Goal: Task Accomplishment & Management: Complete application form

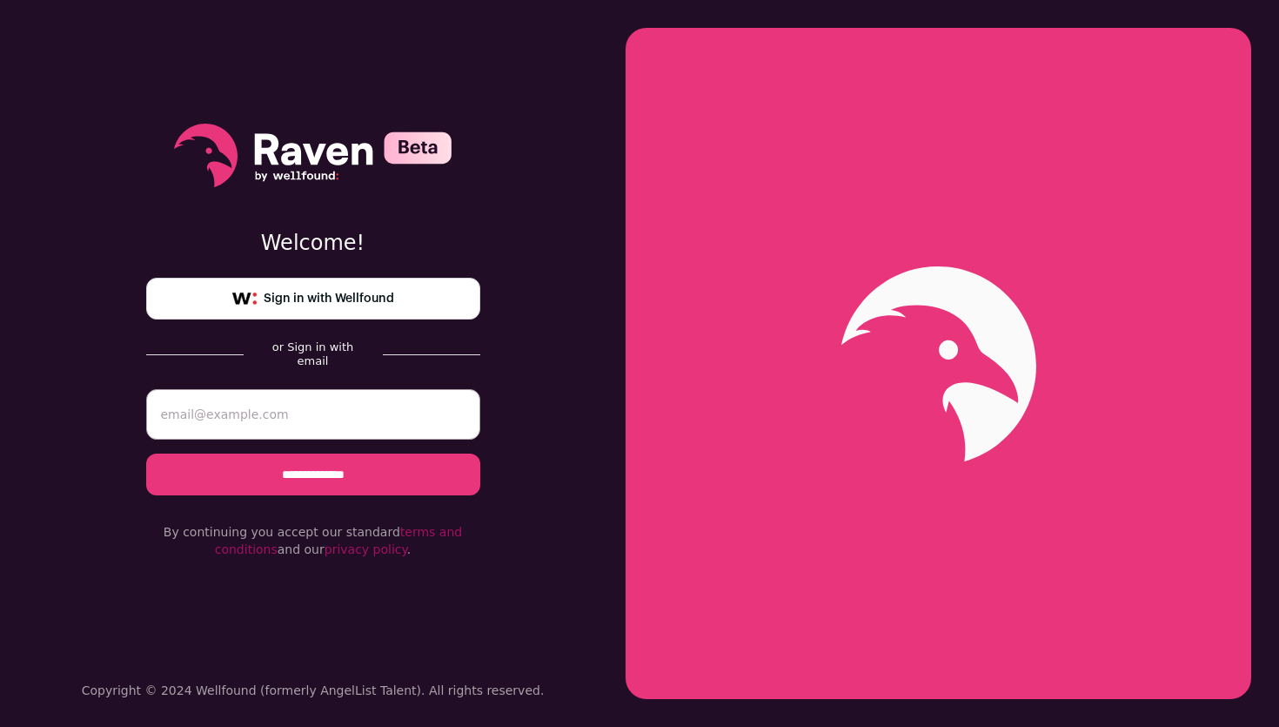
type input "[EMAIL_ADDRESS][DOMAIN_NAME]"
drag, startPoint x: 376, startPoint y: 413, endPoint x: 51, endPoint y: 409, distance: 324.6
click at [51, 409] on div "**********" at bounding box center [313, 363] width 626 height 727
type input "[EMAIL_ADDRESS][DOMAIN_NAME]"
click at [330, 460] on input "**********" at bounding box center [313, 474] width 334 height 42
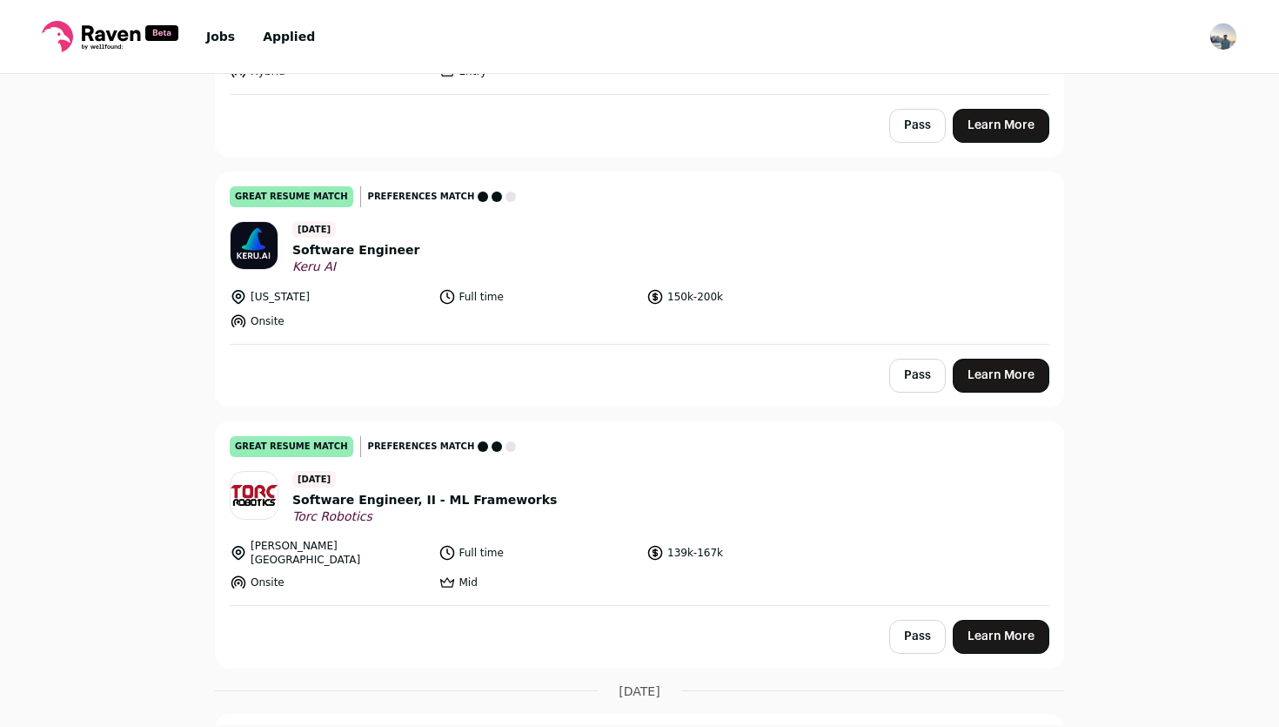
scroll to position [329, 0]
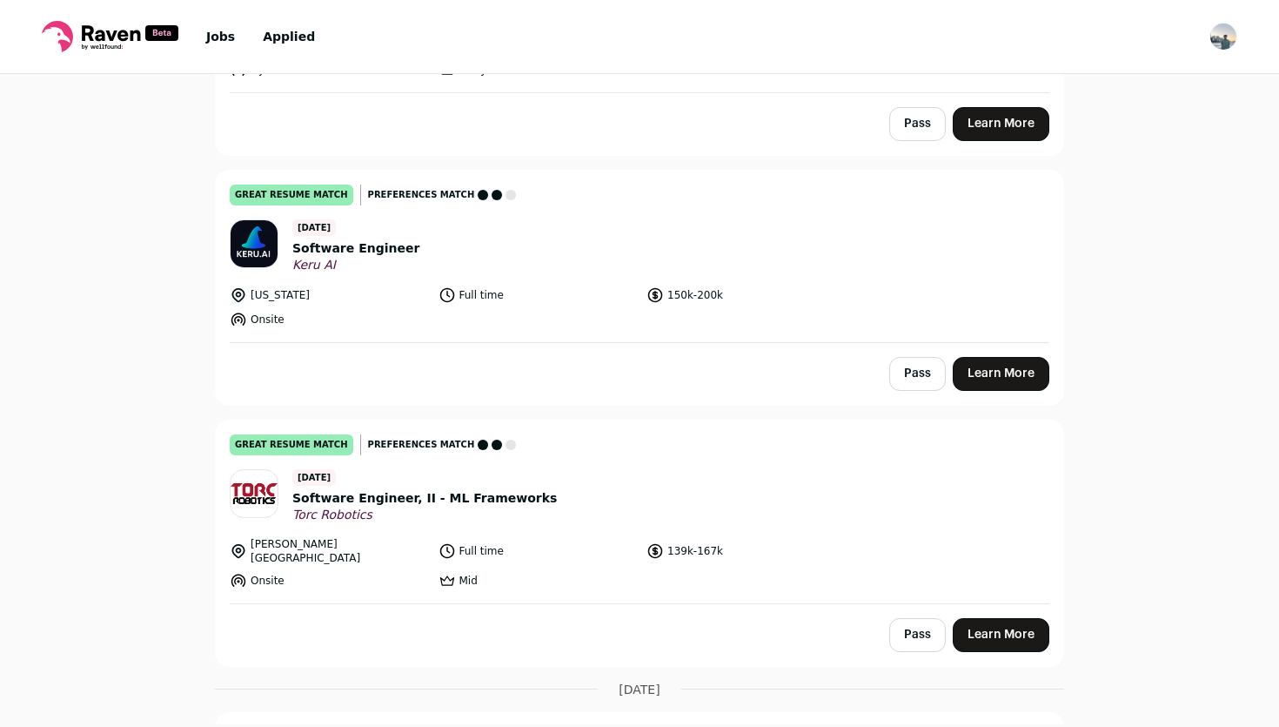
click at [361, 245] on span "Software Engineer" at bounding box center [355, 248] width 127 height 18
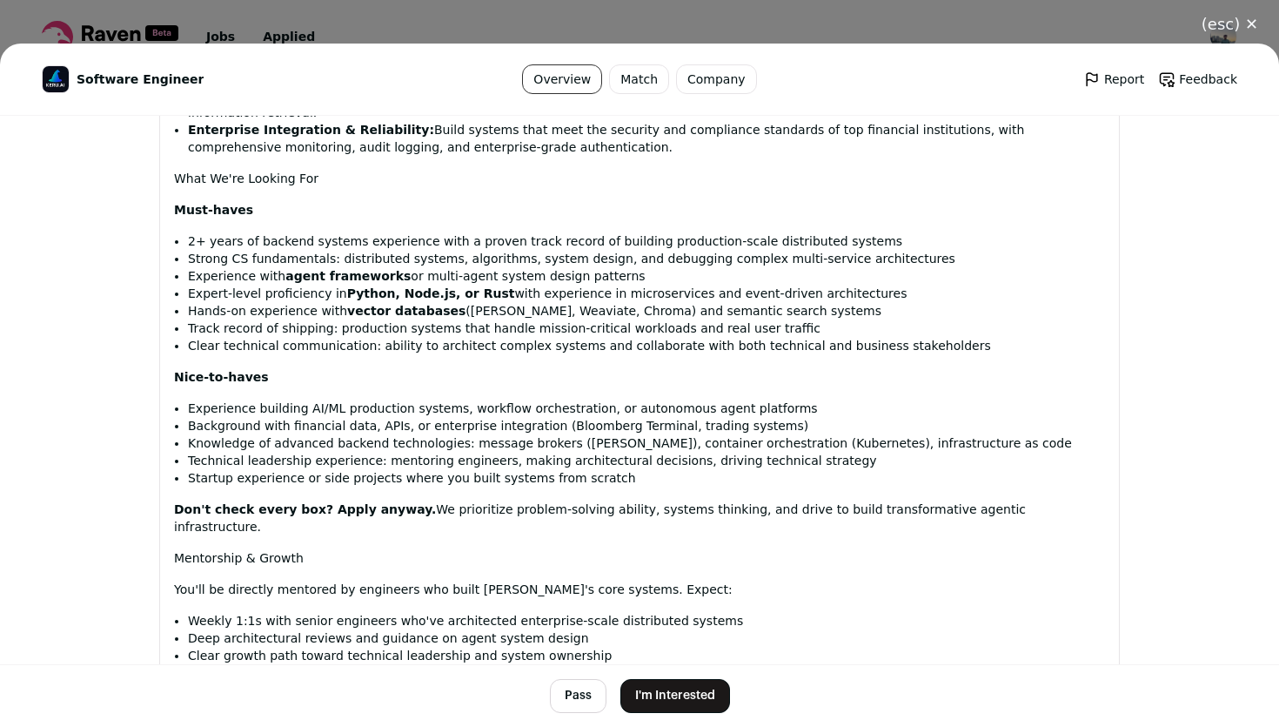
scroll to position [1285, 0]
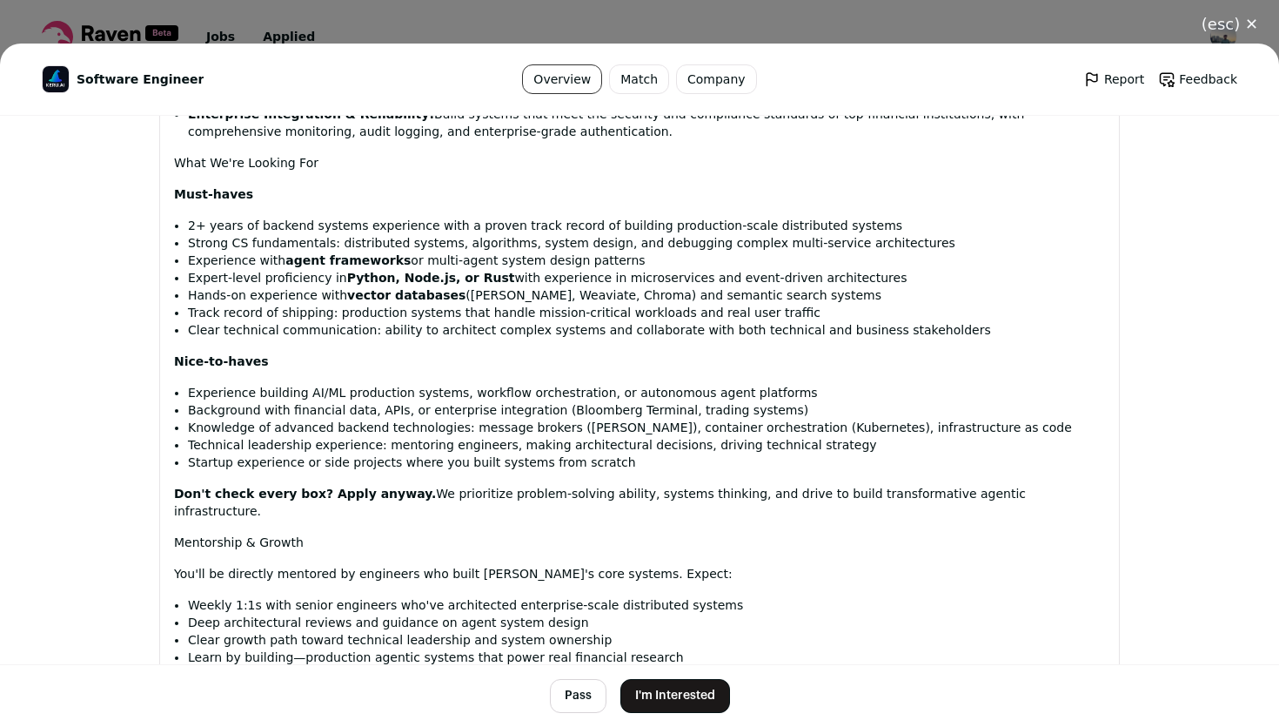
click at [1251, 29] on button "(esc) ✕" at bounding box center [1230, 24] width 98 height 38
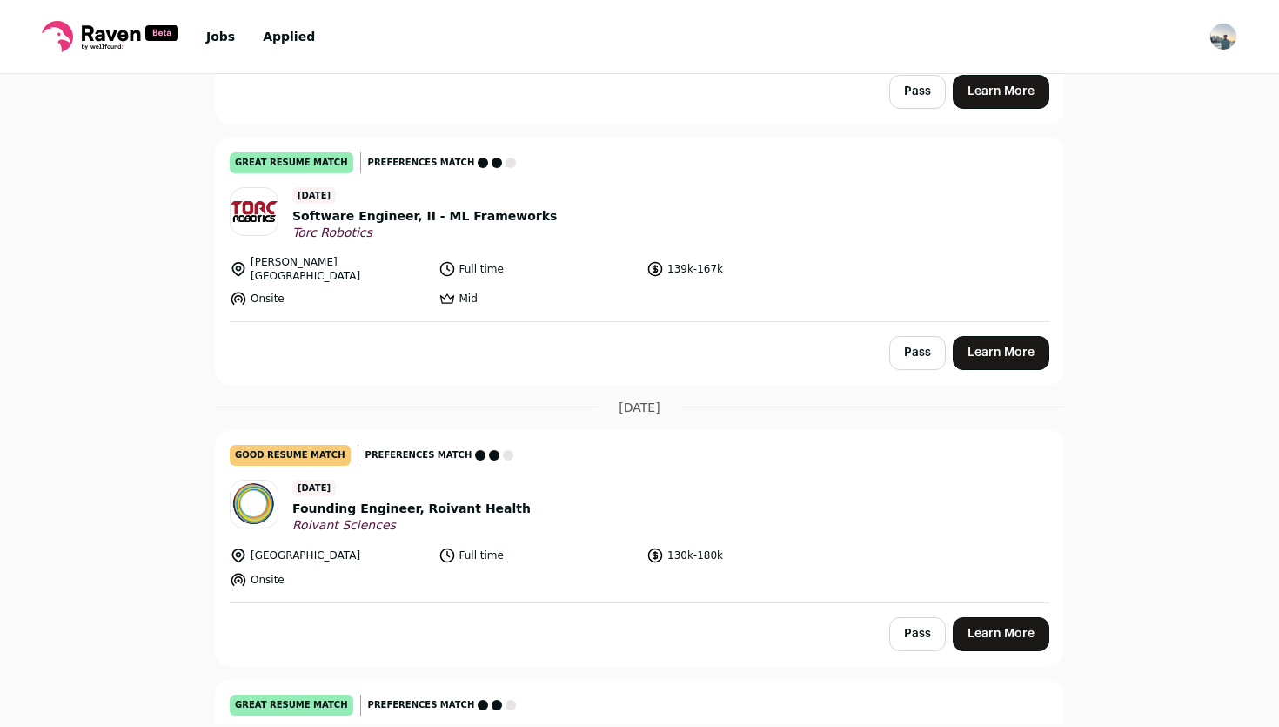
scroll to position [615, 0]
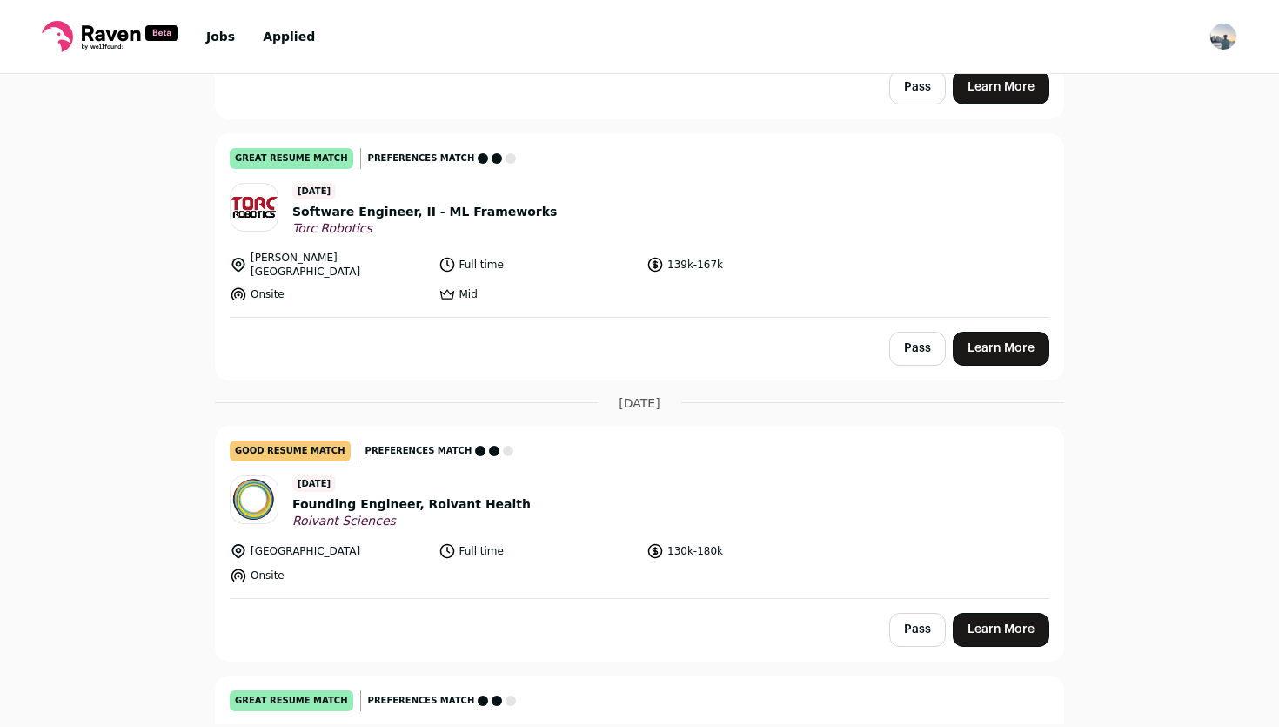
click at [364, 495] on span "Founding Engineer, Roivant Health" at bounding box center [411, 504] width 238 height 18
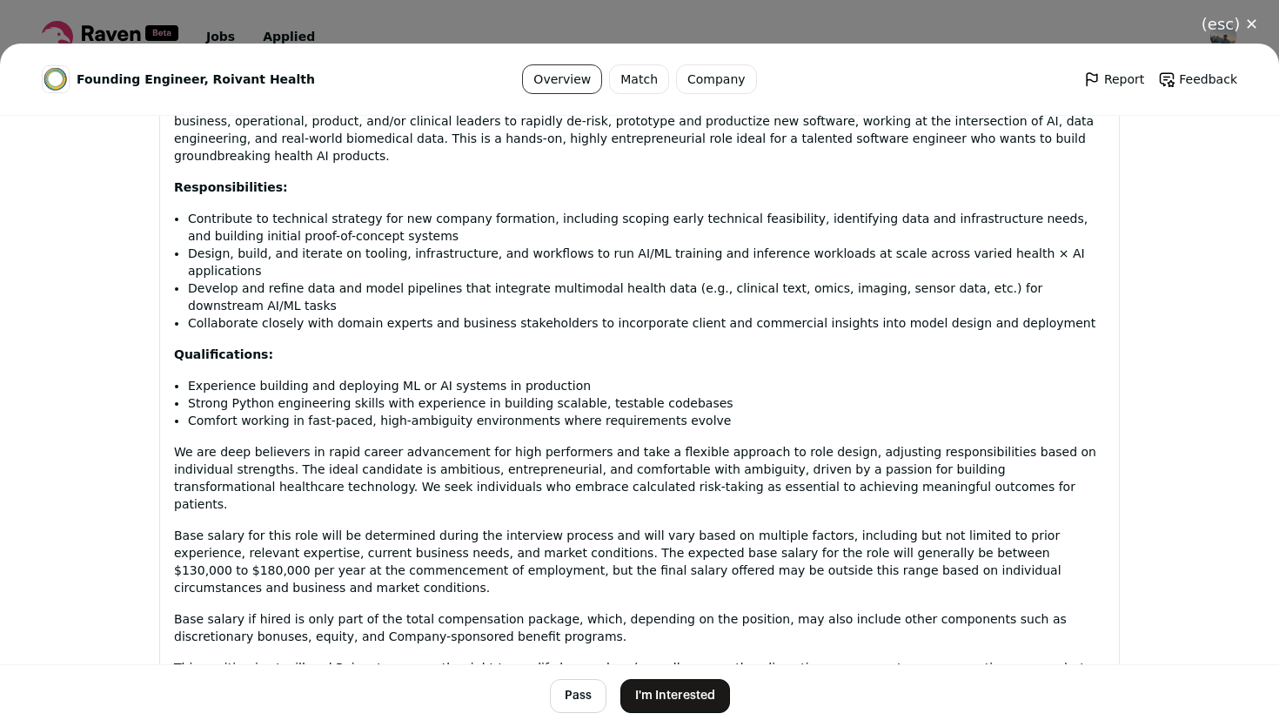
scroll to position [831, 0]
click at [1251, 27] on button "(esc) ✕" at bounding box center [1230, 24] width 98 height 38
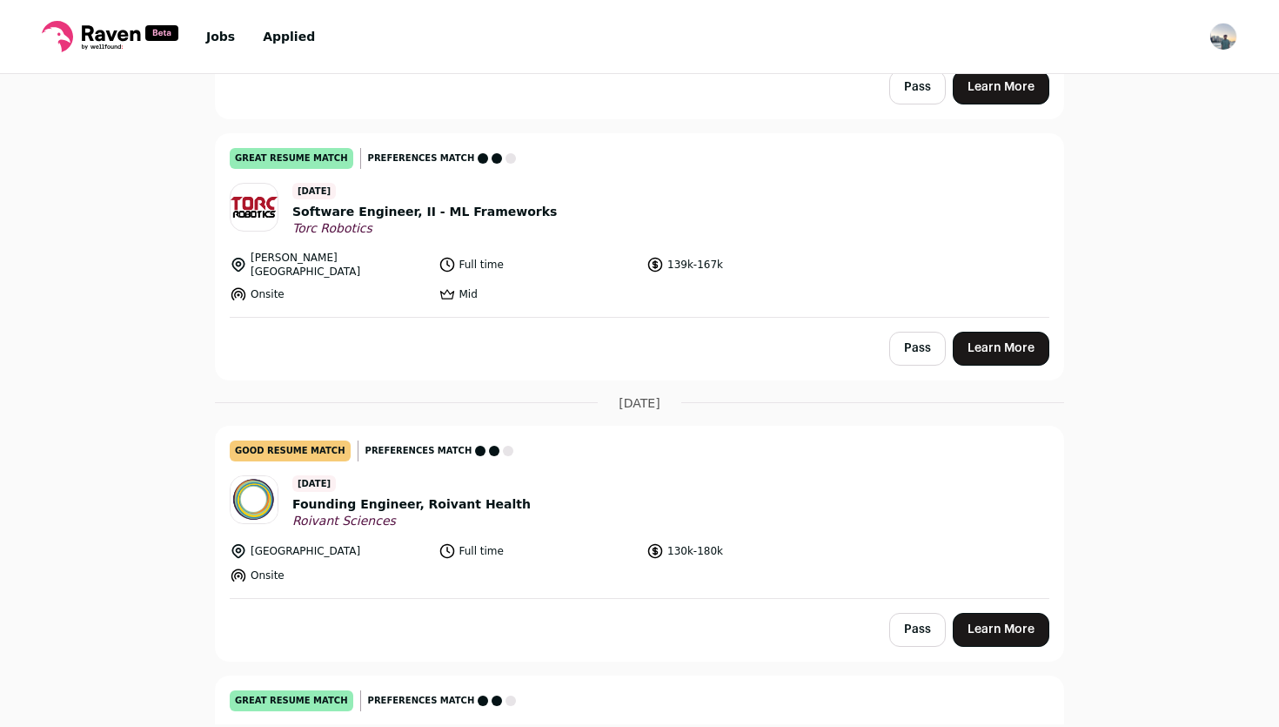
scroll to position [0, 0]
